Goal: Task Accomplishment & Management: Manage account settings

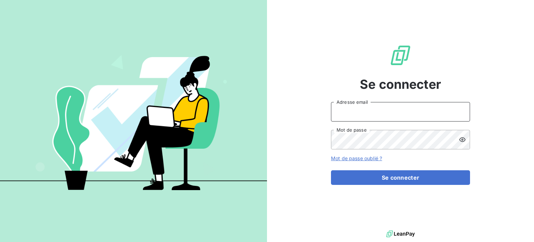
click at [375, 108] on input "Adresse email" at bounding box center [400, 111] width 139 height 19
type input "[EMAIL_ADDRESS][DOMAIN_NAME]"
click at [331, 170] on button "Se connecter" at bounding box center [400, 177] width 139 height 15
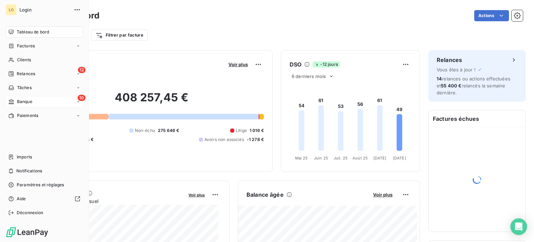
click at [28, 103] on span "Banque" at bounding box center [24, 101] width 15 height 6
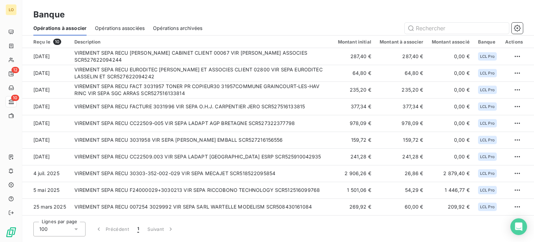
click at [140, 28] on span "Opérations associées" at bounding box center [120, 28] width 50 height 7
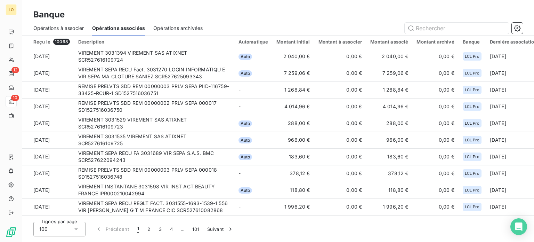
click at [57, 27] on span "Opérations à associer" at bounding box center [58, 28] width 50 height 7
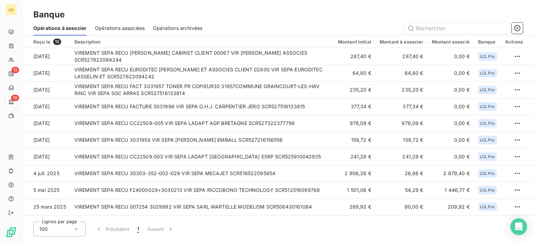
click at [134, 27] on span "Opérations associées" at bounding box center [120, 28] width 50 height 7
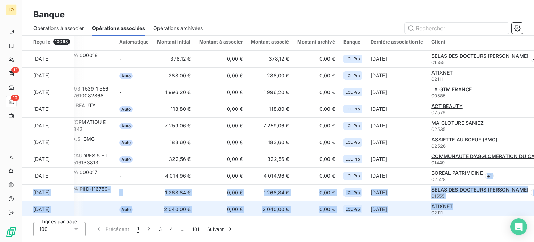
scroll to position [16, 119]
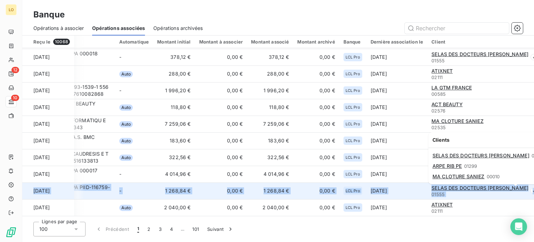
drag, startPoint x: 439, startPoint y: 194, endPoint x: 515, endPoint y: 191, distance: 75.5
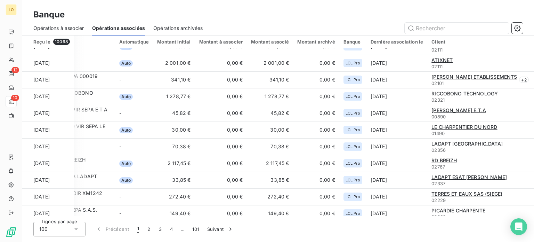
scroll to position [185, 119]
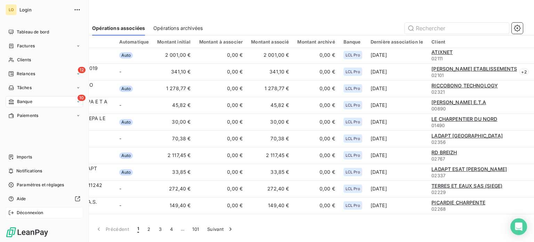
click at [23, 212] on span "Déconnexion" at bounding box center [30, 212] width 27 height 6
